Goal: Register for event/course

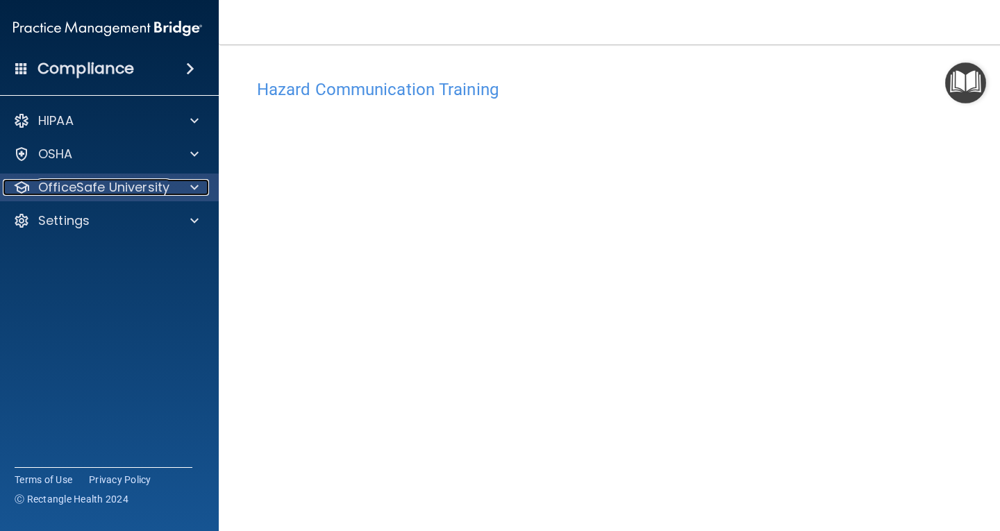
click at [69, 186] on p "OfficeSafe University" at bounding box center [103, 187] width 131 height 17
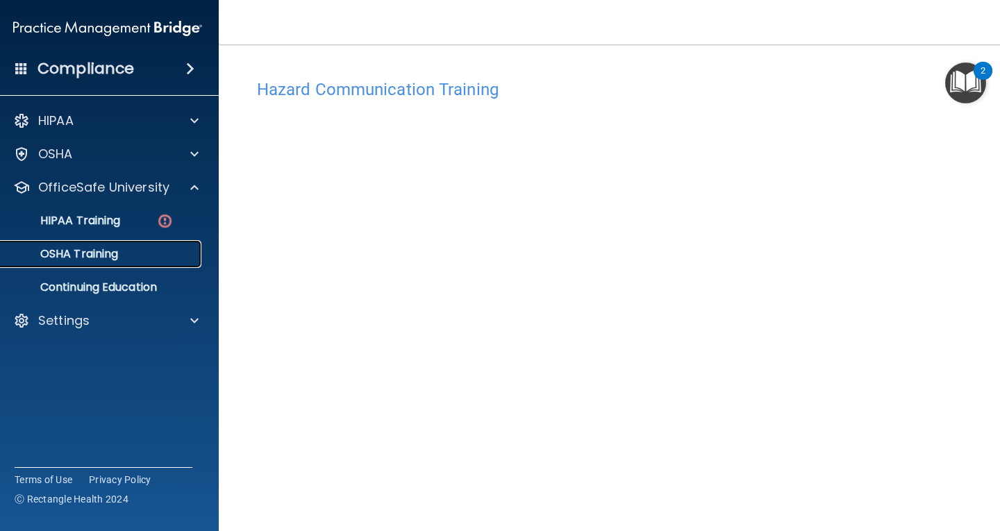
click at [99, 253] on p "OSHA Training" at bounding box center [62, 254] width 112 height 14
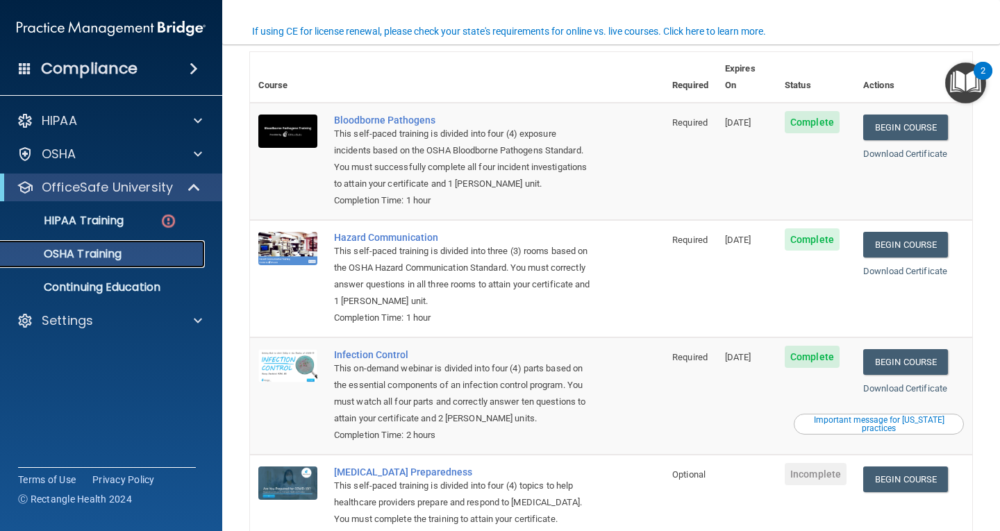
scroll to position [139, 0]
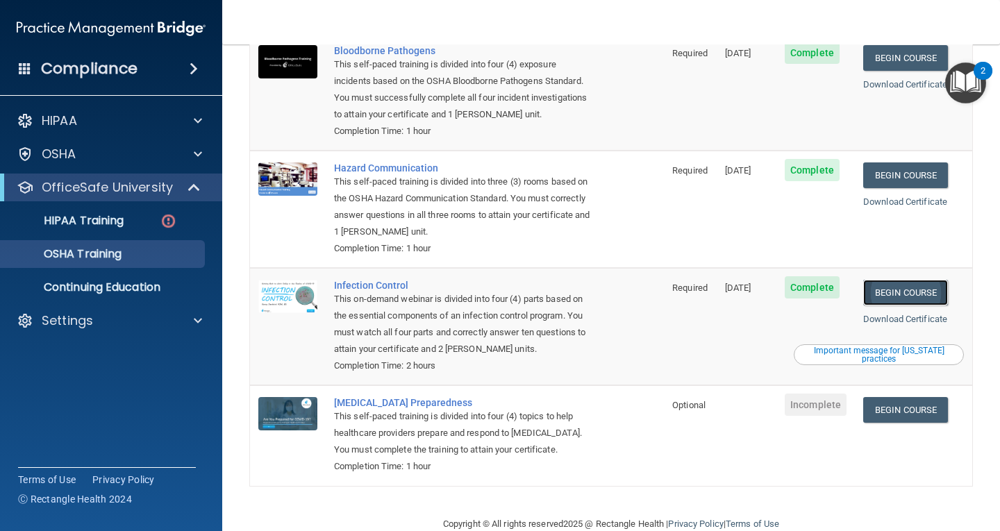
click at [889, 283] on link "Begin Course" at bounding box center [905, 293] width 85 height 26
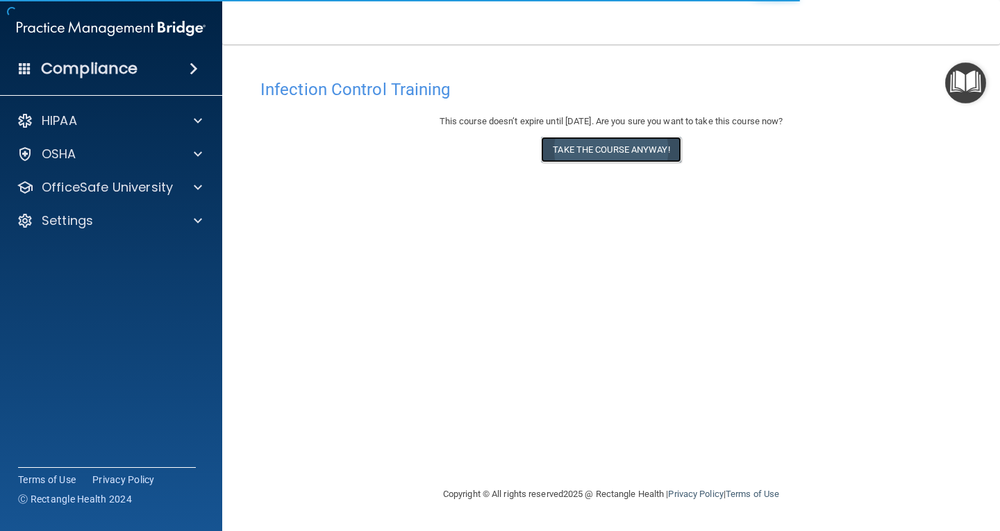
click at [644, 155] on button "Take the course anyway!" at bounding box center [611, 150] width 140 height 26
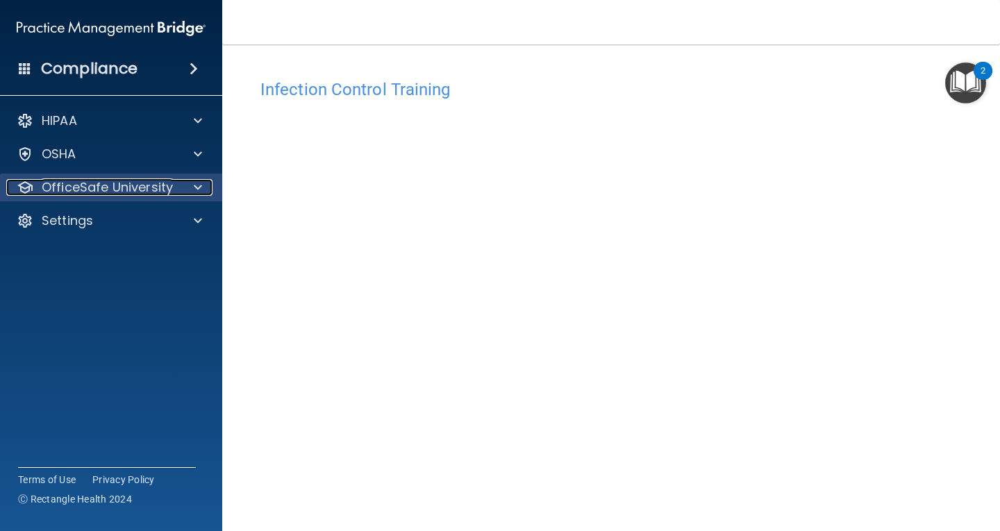
click at [95, 186] on p "OfficeSafe University" at bounding box center [107, 187] width 131 height 17
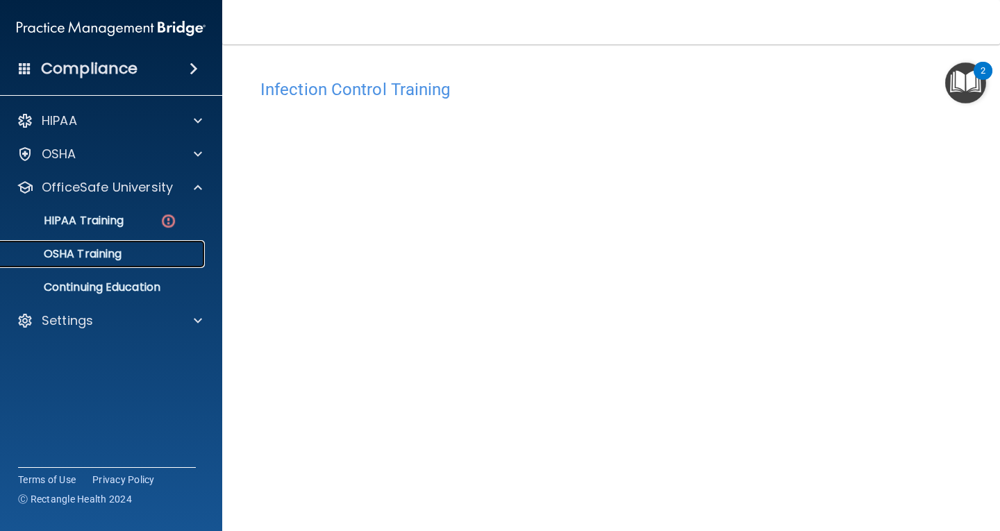
click at [124, 255] on div "OSHA Training" at bounding box center [104, 254] width 190 height 14
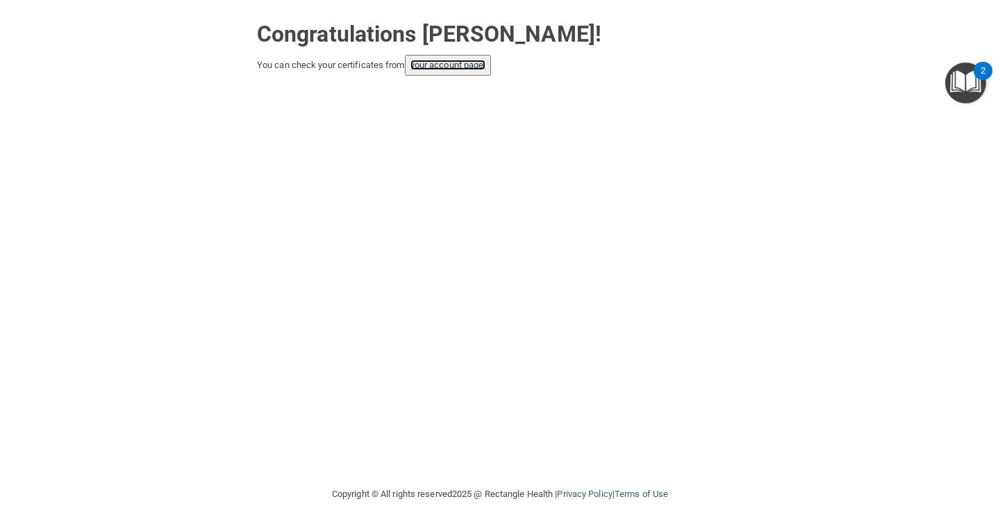
drag, startPoint x: 455, startPoint y: 65, endPoint x: 543, endPoint y: 71, distance: 87.7
click at [456, 65] on link "your account page!" at bounding box center [448, 65] width 76 height 10
